Goal: Navigation & Orientation: Find specific page/section

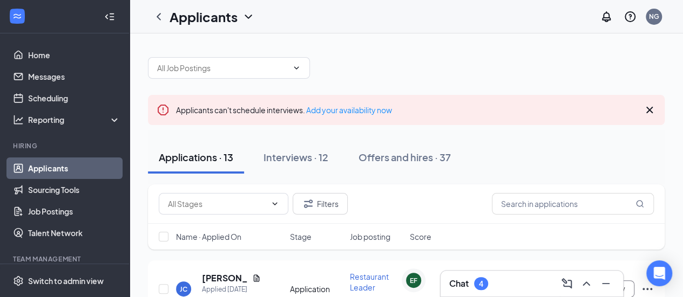
drag, startPoint x: 0, startPoint y: 0, endPoint x: 153, endPoint y: 126, distance: 197.9
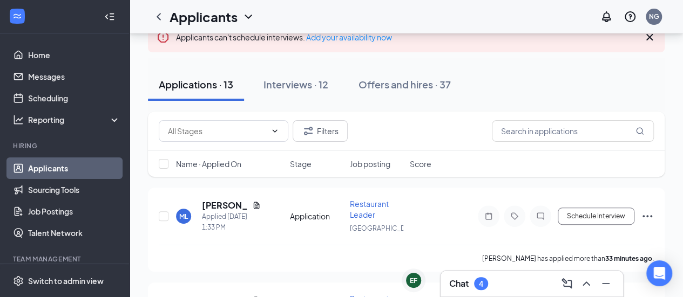
scroll to position [72, 0]
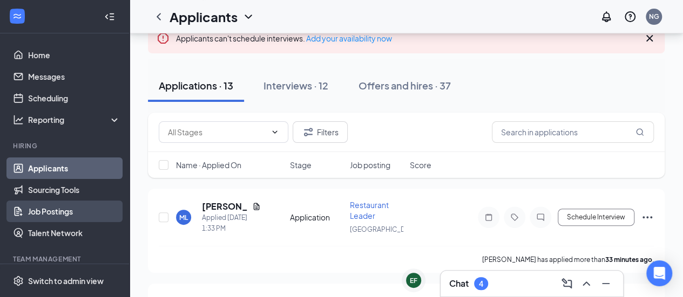
click at [69, 204] on link "Job Postings" at bounding box center [74, 212] width 92 height 22
